Goal: Register for event/course

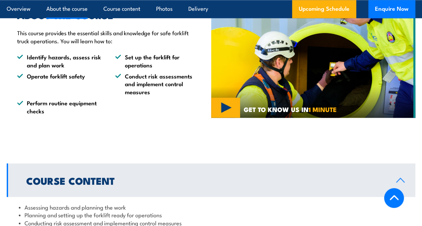
scroll to position [437, 0]
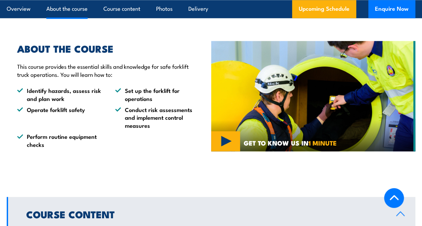
click at [224, 130] on img at bounding box center [313, 96] width 205 height 110
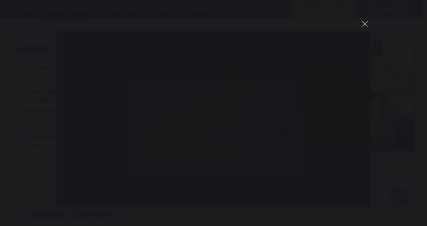
click at [396, 161] on div "You can close this modal content with the ESC key" at bounding box center [213, 113] width 427 height 226
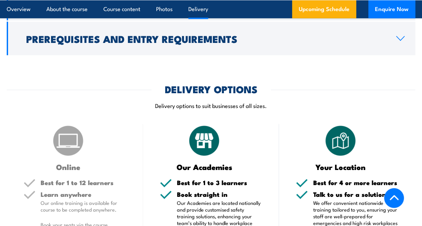
scroll to position [873, 0]
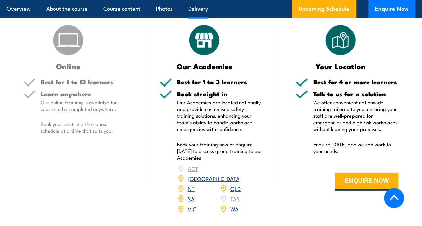
click at [235, 185] on link "QLD" at bounding box center [235, 189] width 10 height 8
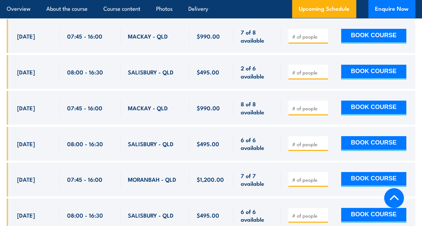
scroll to position [1174, 0]
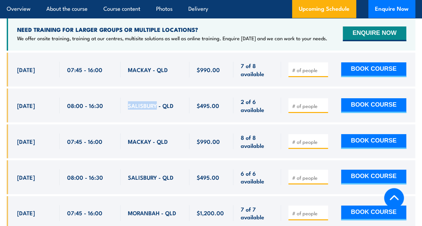
drag, startPoint x: 126, startPoint y: 88, endPoint x: 156, endPoint y: 88, distance: 30.2
click at [156, 89] on div "SALISBURY - QLD" at bounding box center [155, 106] width 69 height 34
drag, startPoint x: 156, startPoint y: 88, endPoint x: 143, endPoint y: 88, distance: 13.8
copy span "SALISBURY"
